Goal: Task Accomplishment & Management: Use online tool/utility

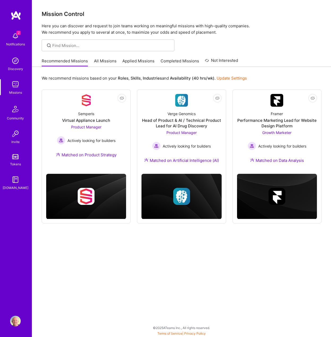
click at [104, 62] on link "All Missions" at bounding box center [105, 62] width 23 height 9
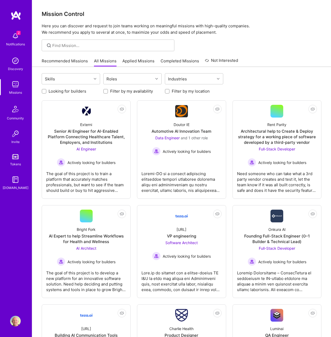
click at [54, 91] on label "Looking for builders" at bounding box center [68, 91] width 38 height 6
click at [46, 91] on input "Looking for builders" at bounding box center [45, 92] width 4 height 4
checkbox input "true"
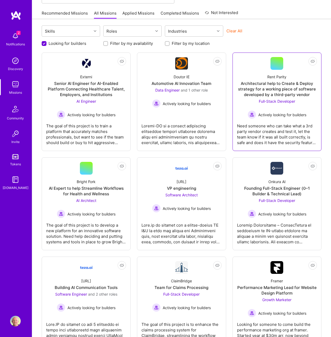
scroll to position [48, 0]
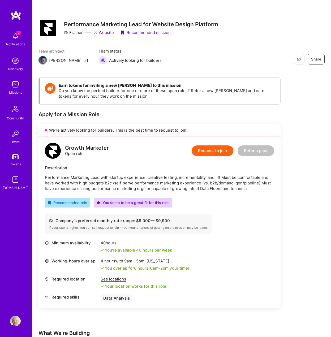
click at [18, 34] on span "2" at bounding box center [18, 33] width 4 height 4
click at [19, 34] on div "2 Notifications Discovery Missions Community Invite Tokens A.Guide" at bounding box center [16, 110] width 32 height 161
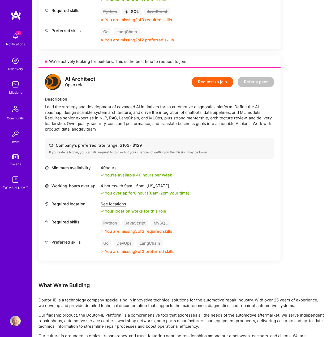
scroll to position [321, 0]
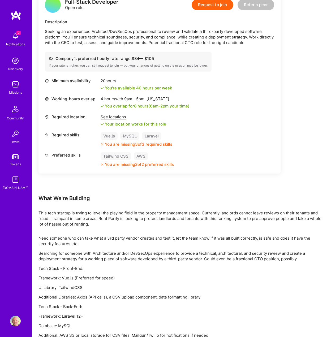
scroll to position [166, 0]
